Goal: Task Accomplishment & Management: Complete application form

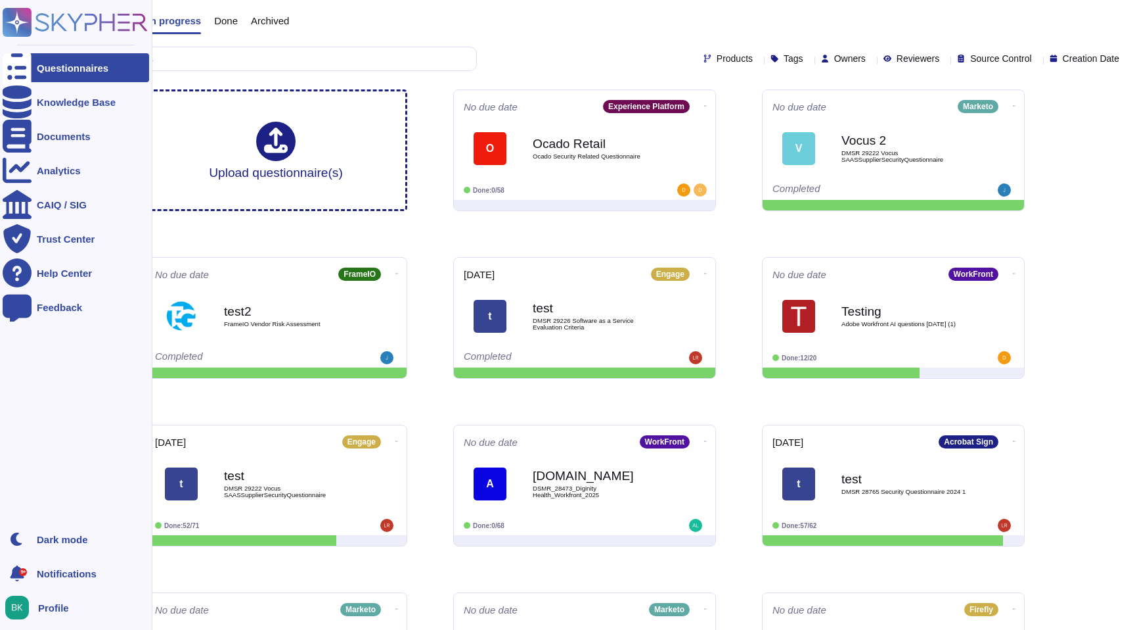
click at [104, 28] on icon at bounding box center [75, 22] width 145 height 29
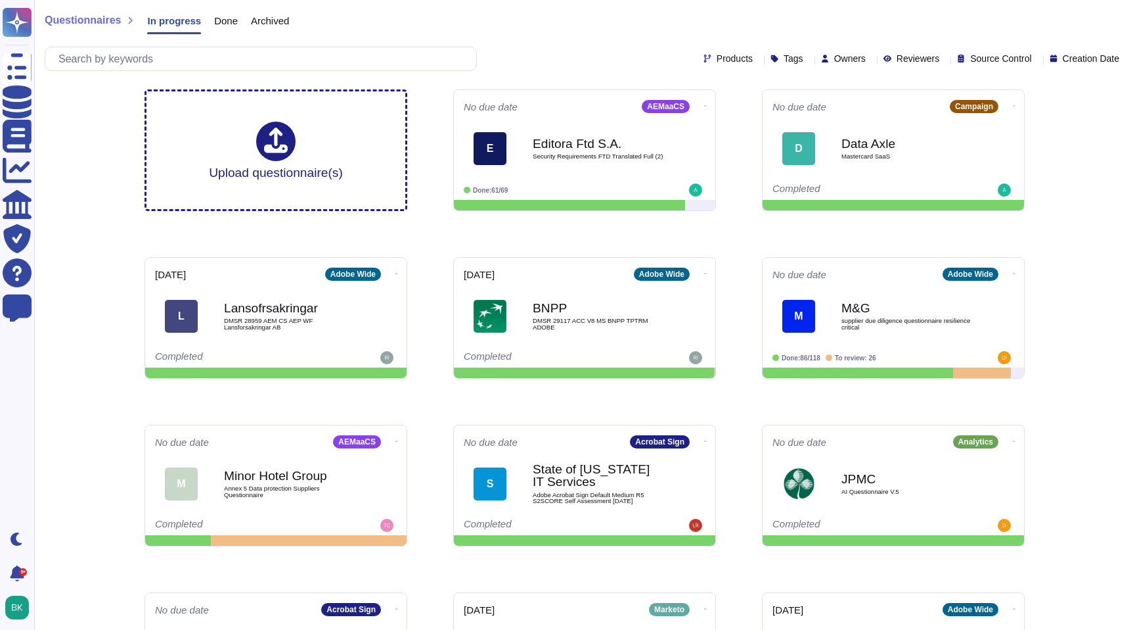
click at [835, 59] on span "Owners" at bounding box center [851, 58] width 32 height 9
type input "bry"
click at [803, 122] on div at bounding box center [799, 121] width 11 height 11
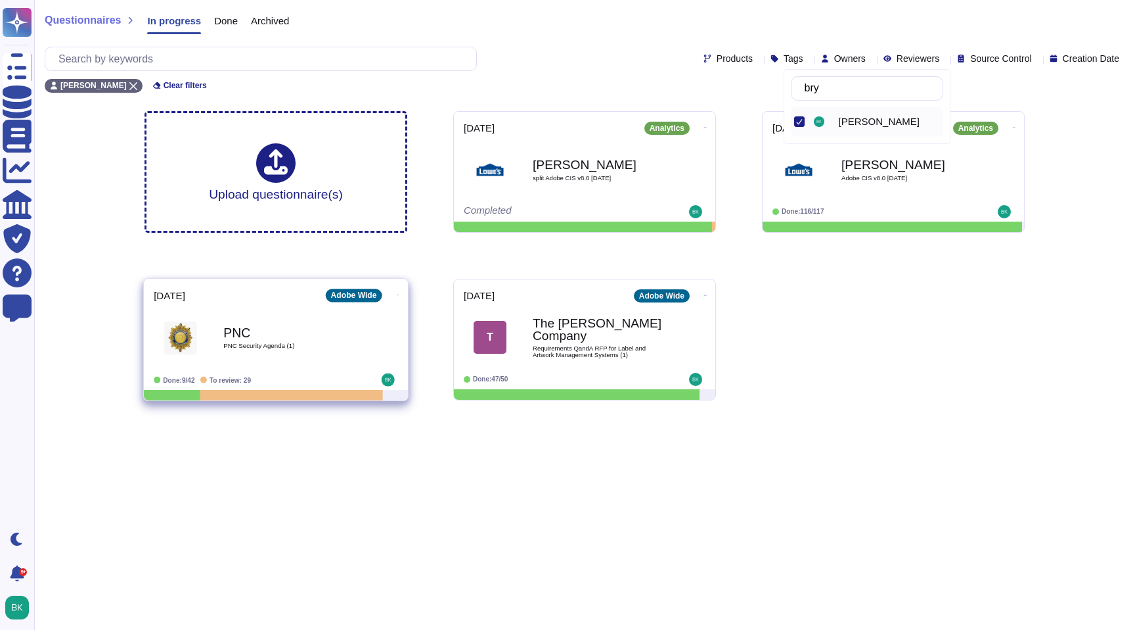
click at [316, 331] on b "PNC" at bounding box center [289, 332] width 133 height 12
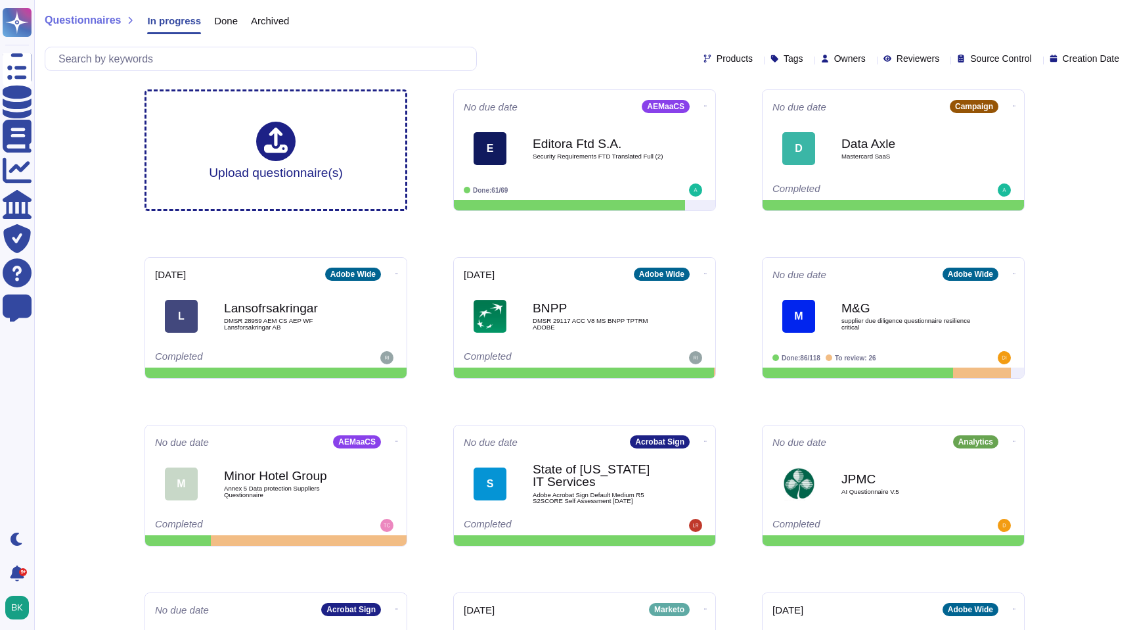
click at [835, 57] on span "Owners" at bounding box center [851, 58] width 32 height 9
type input "bryce"
click at [788, 121] on div "[PERSON_NAME] [PERSON_NAME]" at bounding box center [867, 106] width 167 height 75
click at [801, 120] on div at bounding box center [799, 121] width 11 height 11
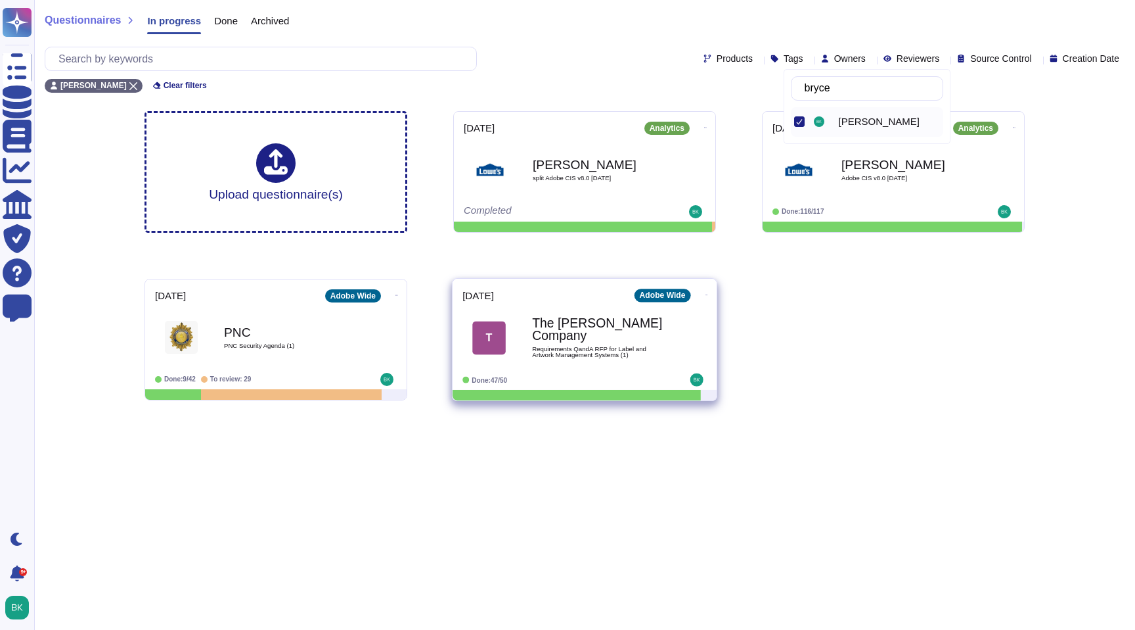
click at [596, 327] on b "The [PERSON_NAME] Company" at bounding box center [598, 330] width 133 height 26
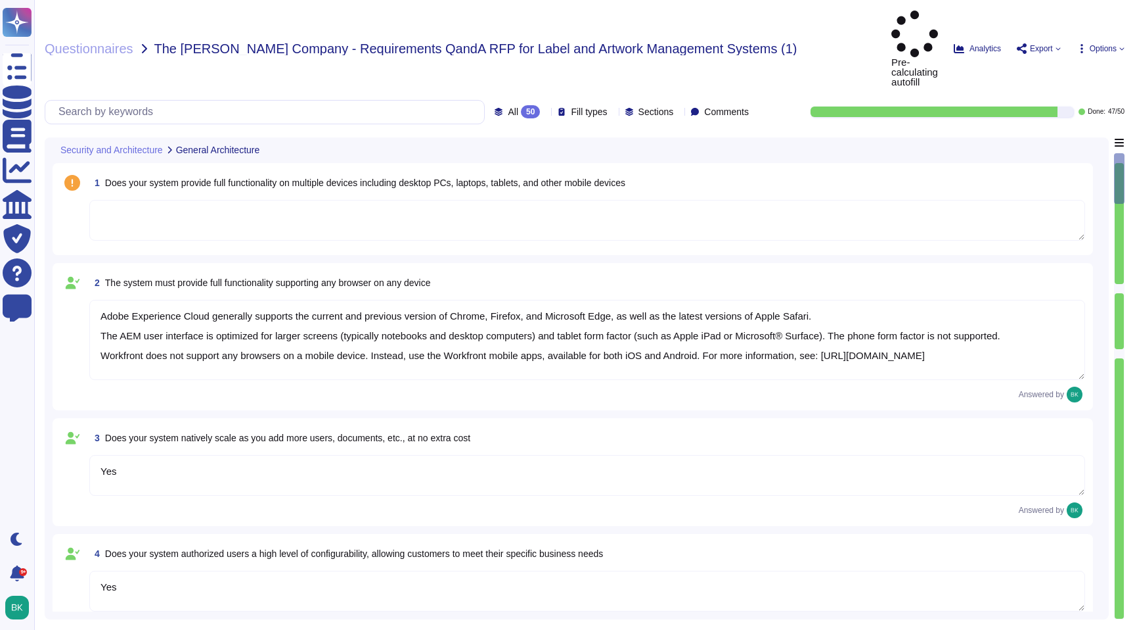
type textarea "Adobe Experience Cloud generally supports the current and previous version of C…"
type textarea "Yes"
type textarea "Yes. Adobe generally has RESTful APIs for each cloud offering. Information on t…"
type textarea "Capacity and use data for all relevant components of our cloud service offering…"
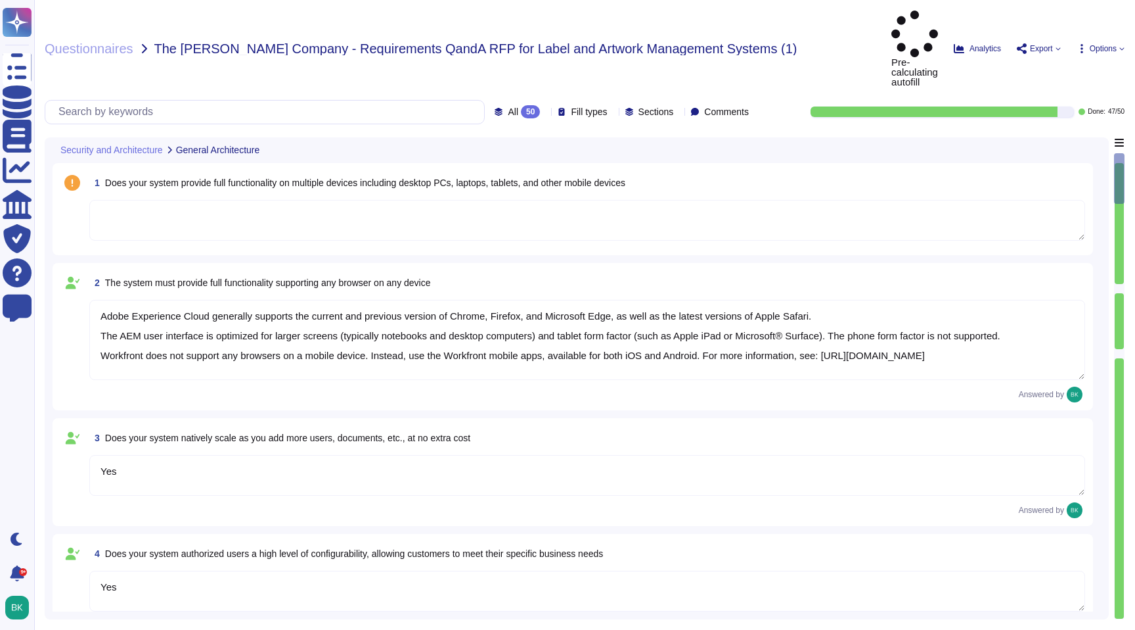
type textarea "Documentation, guidelines and procedures on the use of APIs and SDKs for Adobe …"
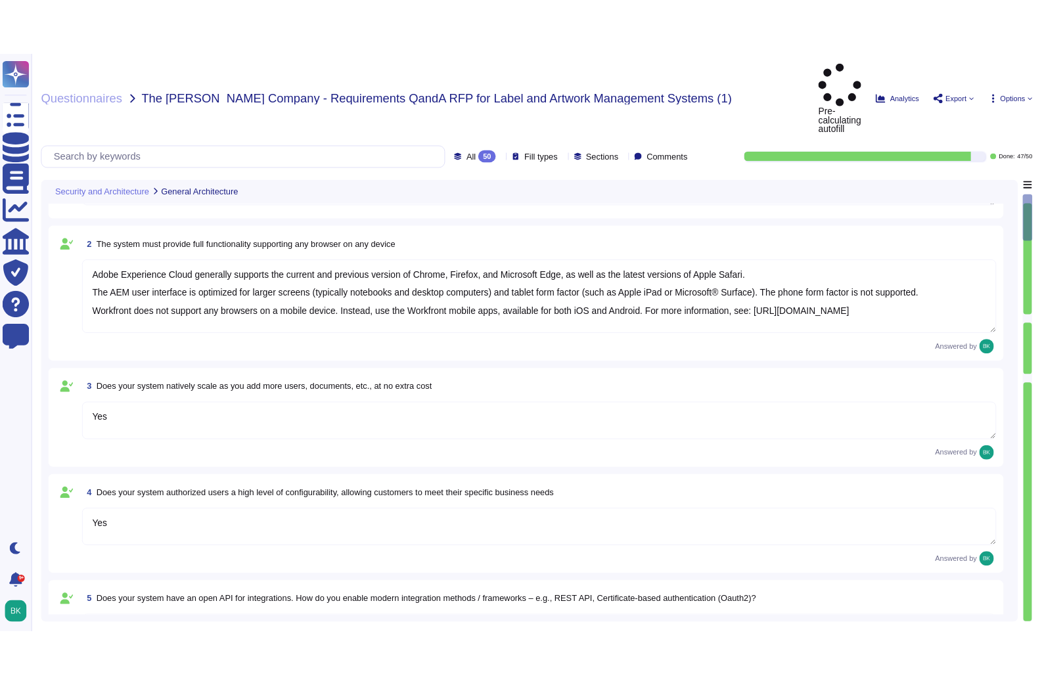
scroll to position [81, 0]
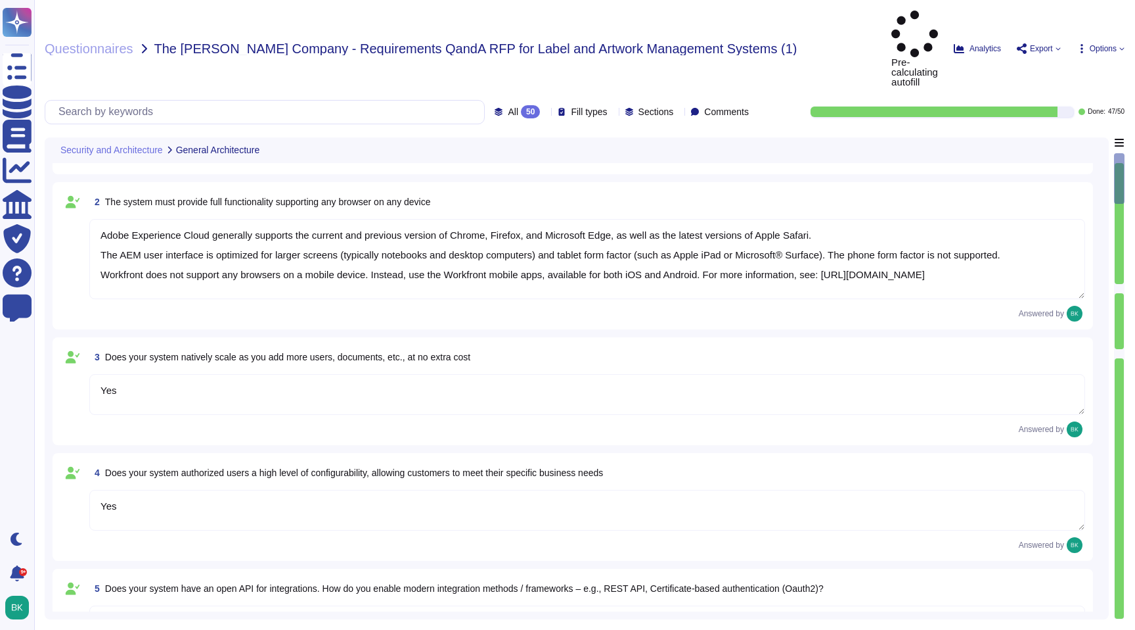
click at [292, 490] on textarea "Yes" at bounding box center [587, 510] width 996 height 41
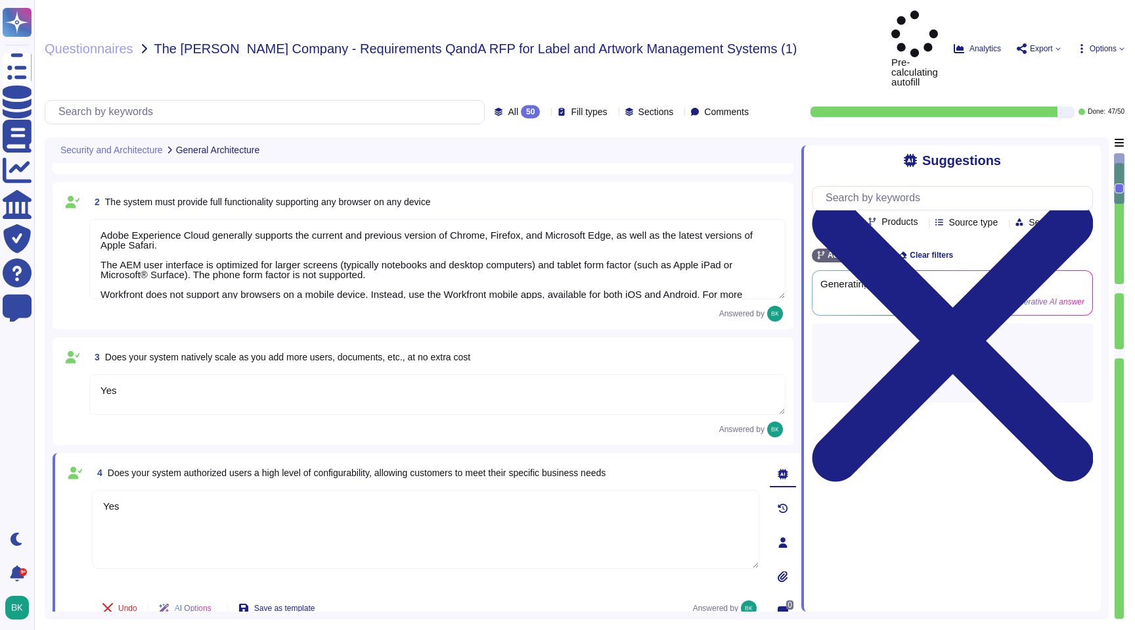
click at [1110, 45] on span "Options" at bounding box center [1103, 49] width 27 height 8
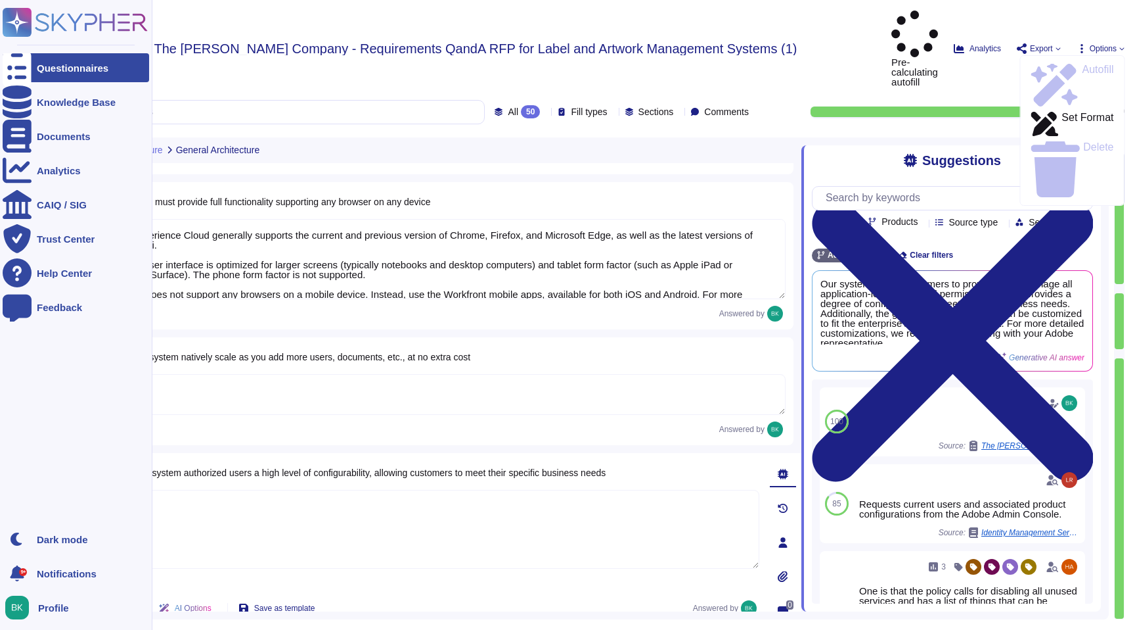
click at [57, 603] on span "Profile" at bounding box center [53, 608] width 31 height 10
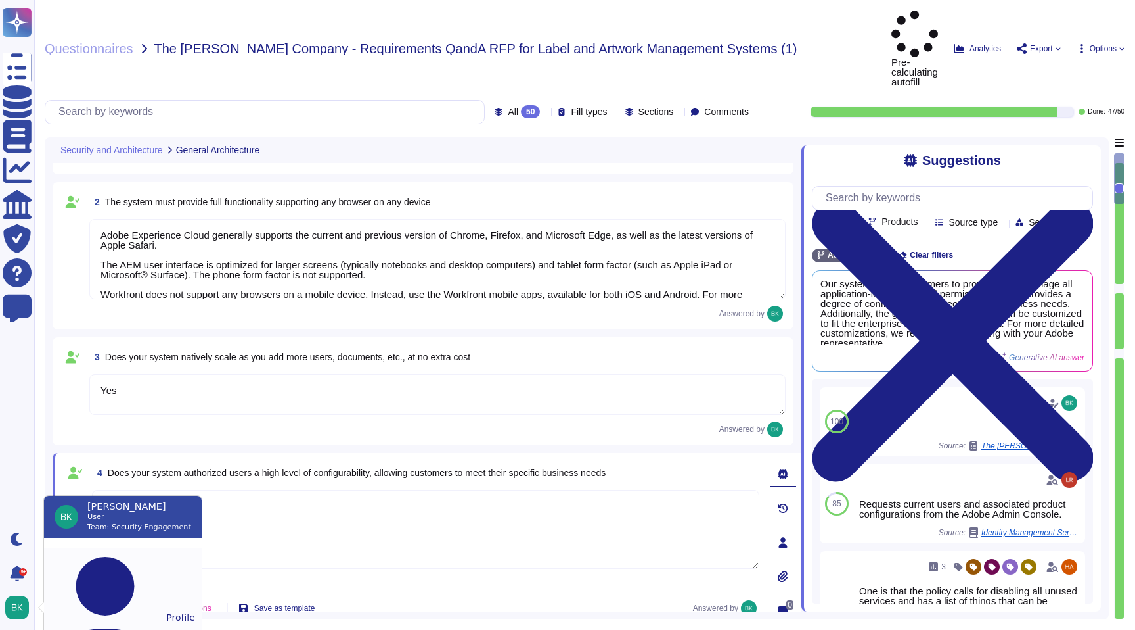
click at [99, 560] on button "Profile" at bounding box center [123, 617] width 158 height 138
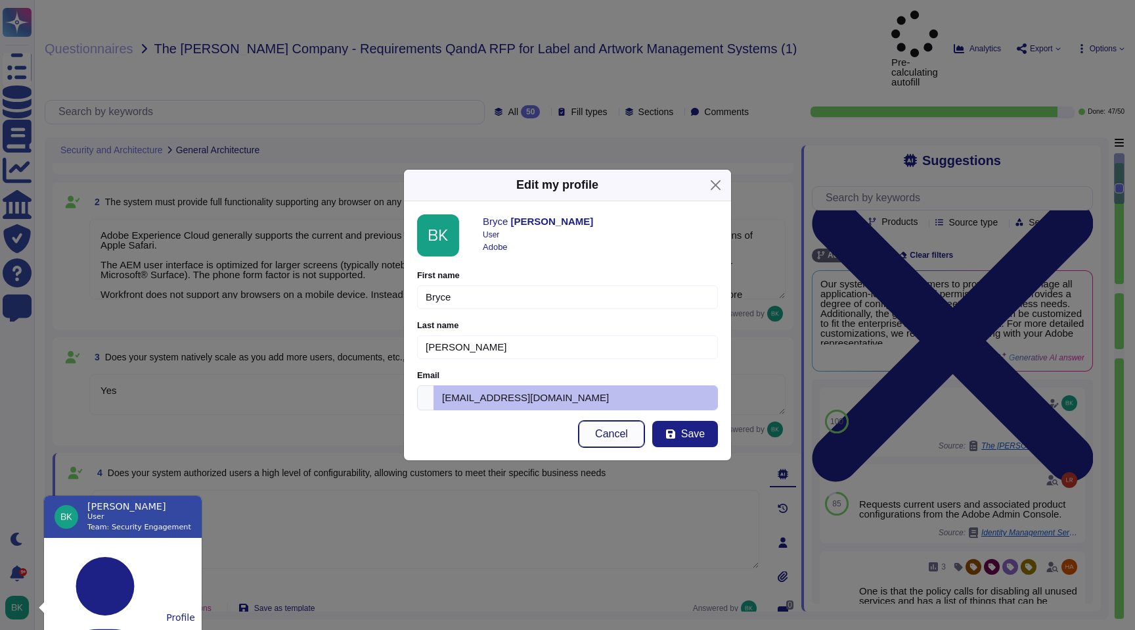
click at [619, 428] on span "Cancel" at bounding box center [611, 433] width 33 height 11
